Goal: Check status

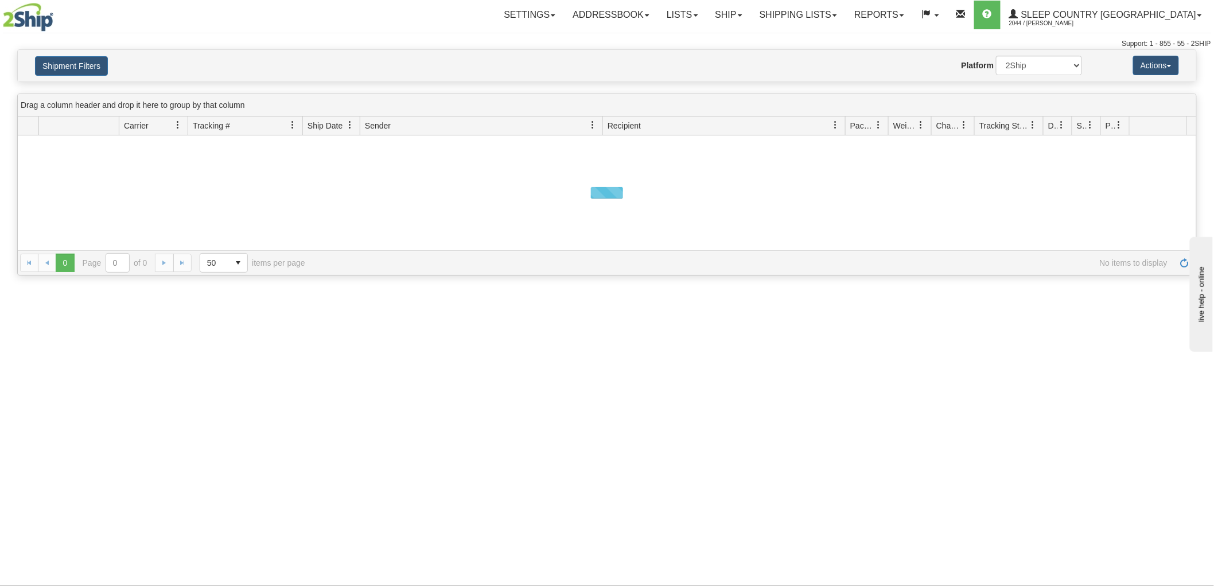
click at [92, 60] on button "Shipment Filters" at bounding box center [71, 65] width 73 height 19
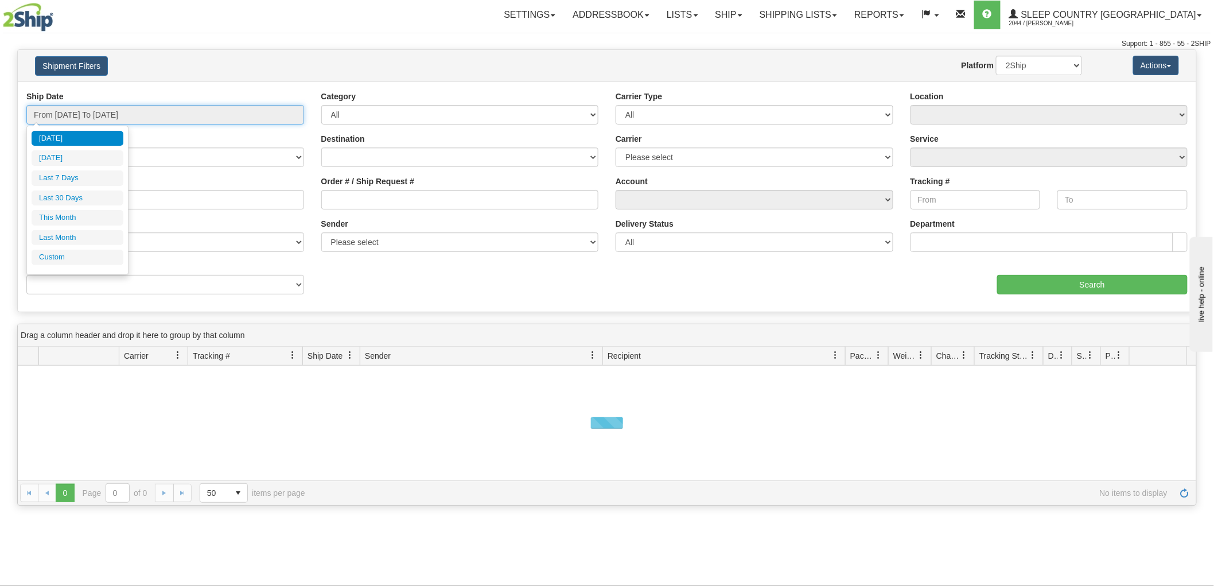
click at [108, 112] on input "From [DATE] To [DATE]" at bounding box center [165, 114] width 278 height 19
click at [88, 192] on li "Last 30 Days" at bounding box center [78, 197] width 92 height 15
type input "From [DATE] To [DATE]"
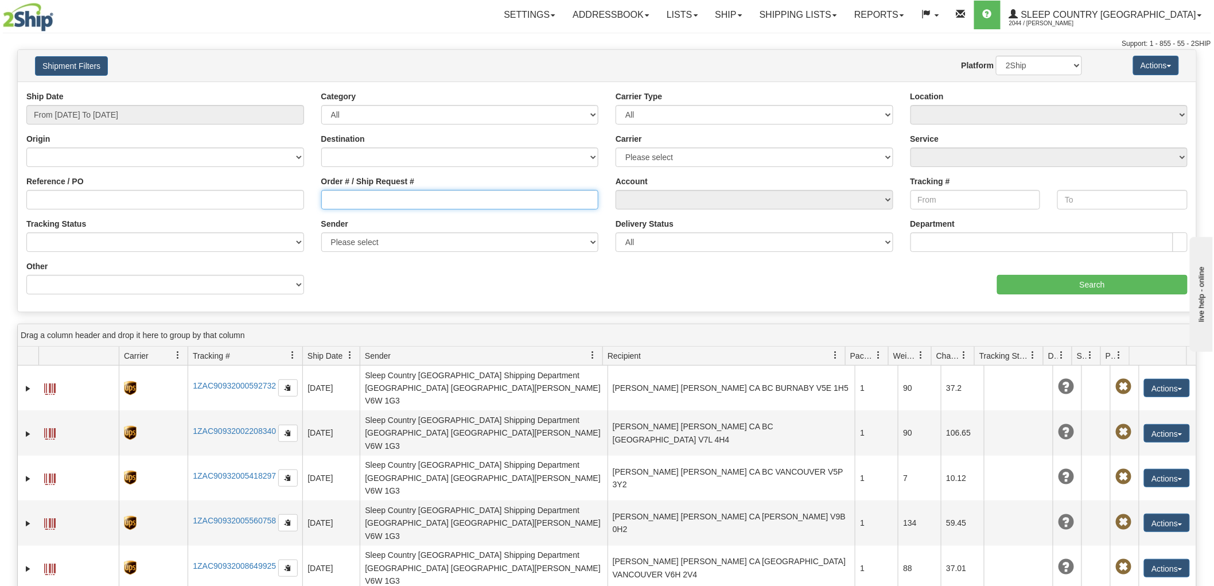
click at [392, 198] on input "Order # / Ship Request #" at bounding box center [460, 199] width 278 height 19
paste input "9002I015160"
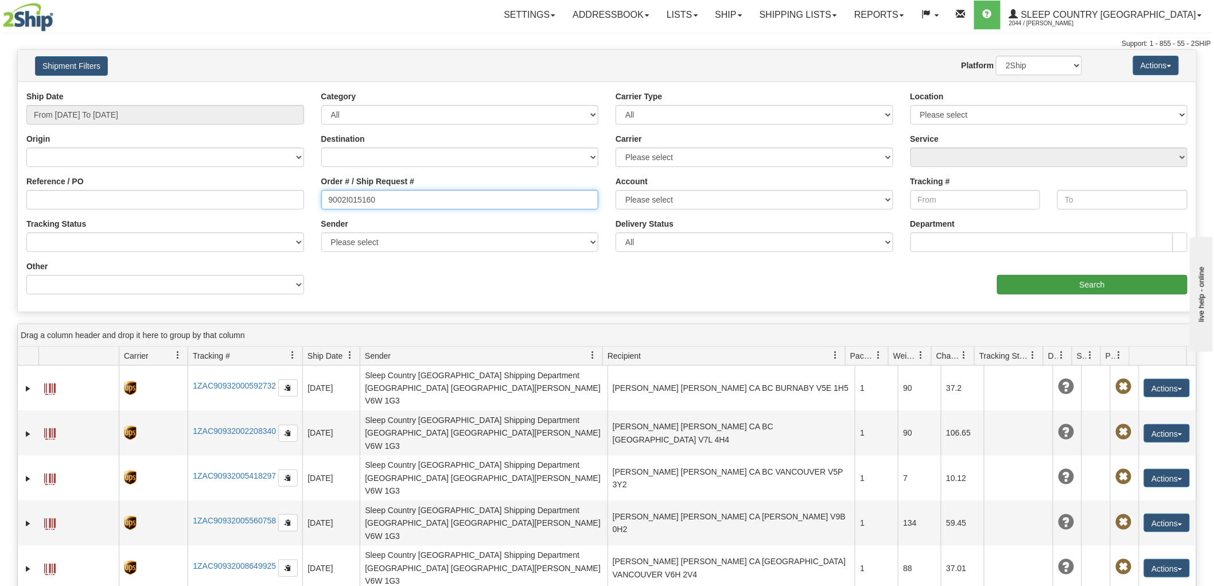
type input "9002I015160"
click at [1089, 288] on input "Search" at bounding box center [1092, 284] width 190 height 19
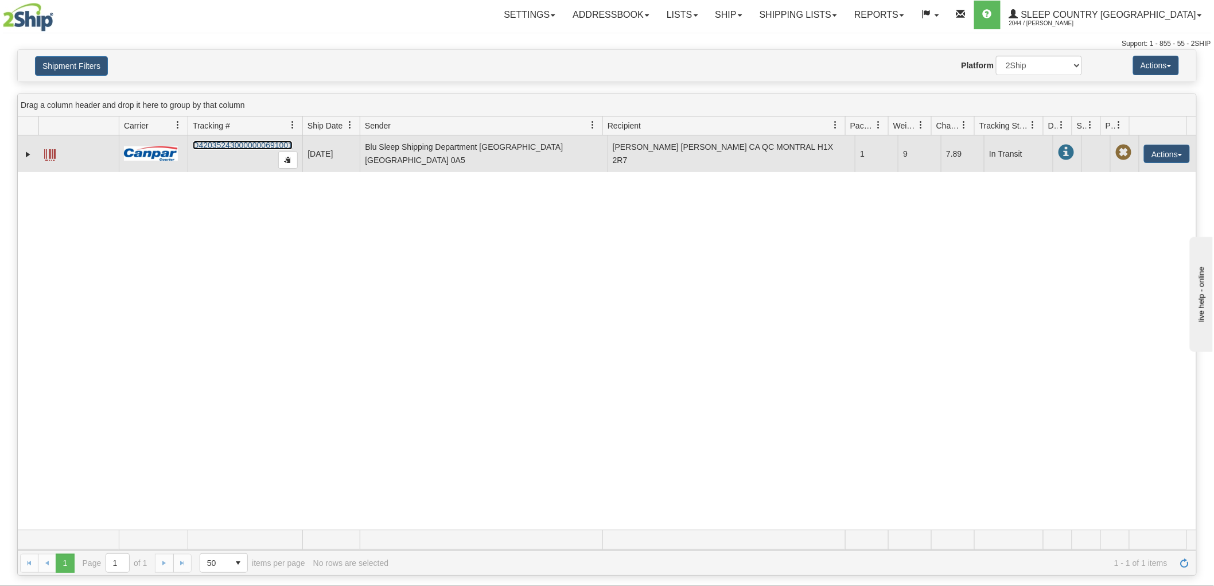
click at [245, 144] on link "D420352430000000691001" at bounding box center [243, 145] width 100 height 9
click at [48, 153] on span at bounding box center [49, 154] width 11 height 11
